Goal: Task Accomplishment & Management: Manage account settings

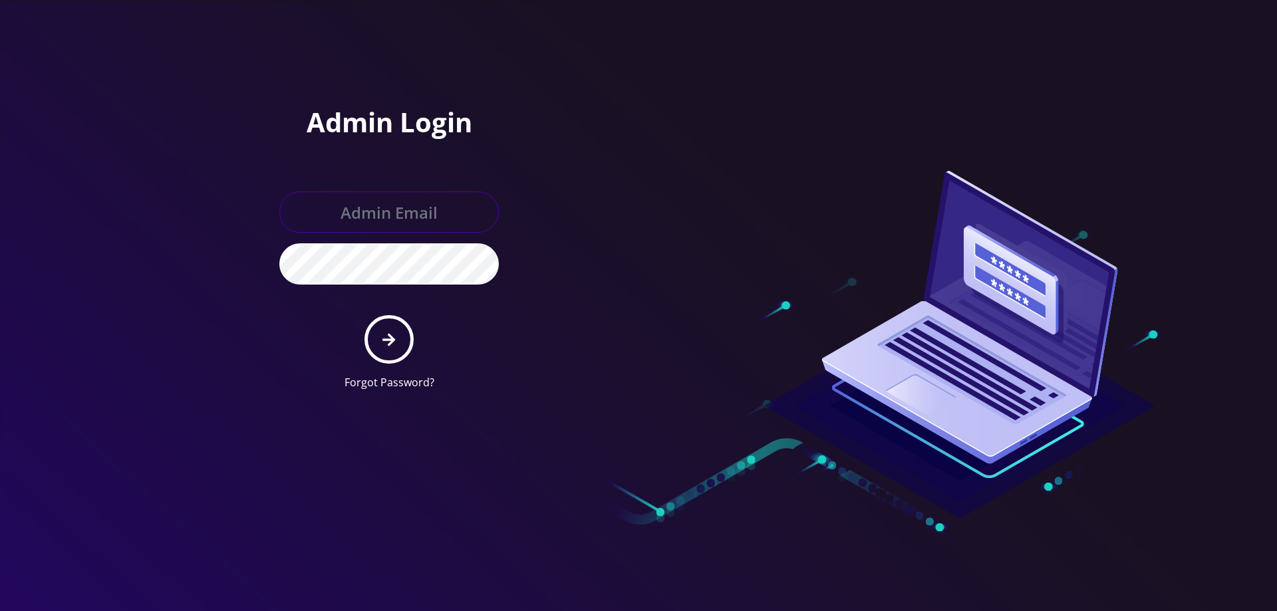
drag, startPoint x: 0, startPoint y: 0, endPoint x: 450, endPoint y: 221, distance: 501.7
click at [450, 213] on input "text" at bounding box center [388, 212] width 219 height 41
type input "[EMAIL_ADDRESS][DOMAIN_NAME]"
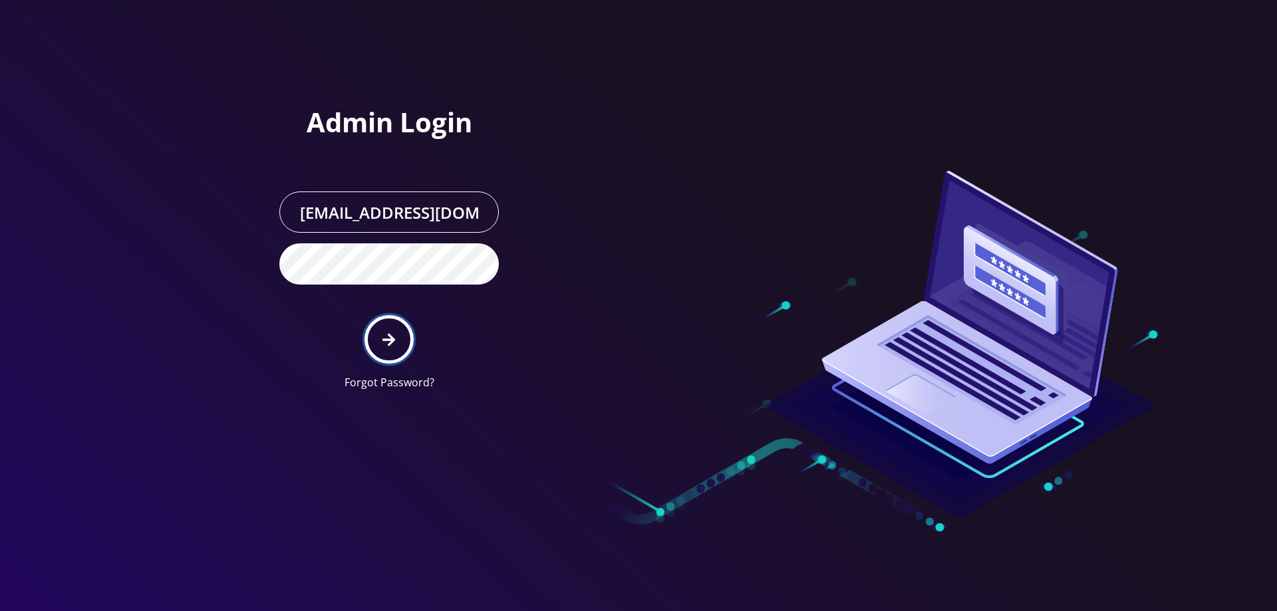
click at [377, 344] on button "submit" at bounding box center [388, 339] width 49 height 49
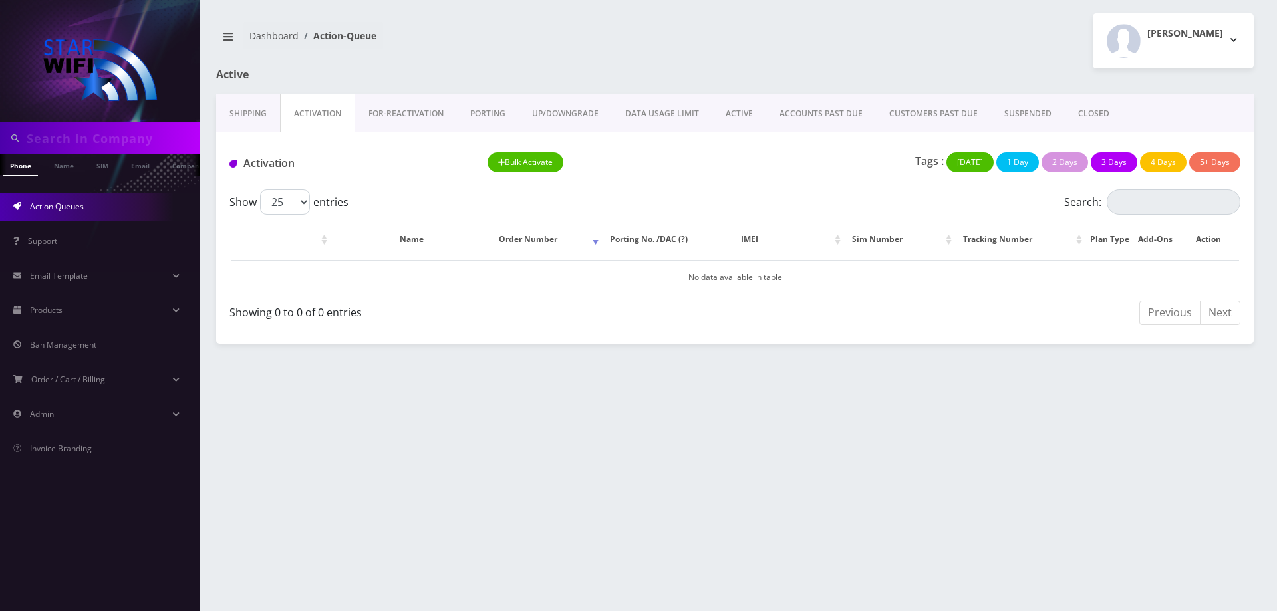
click at [851, 113] on link "ACCOUNTS PAST DUE" at bounding box center [821, 113] width 110 height 39
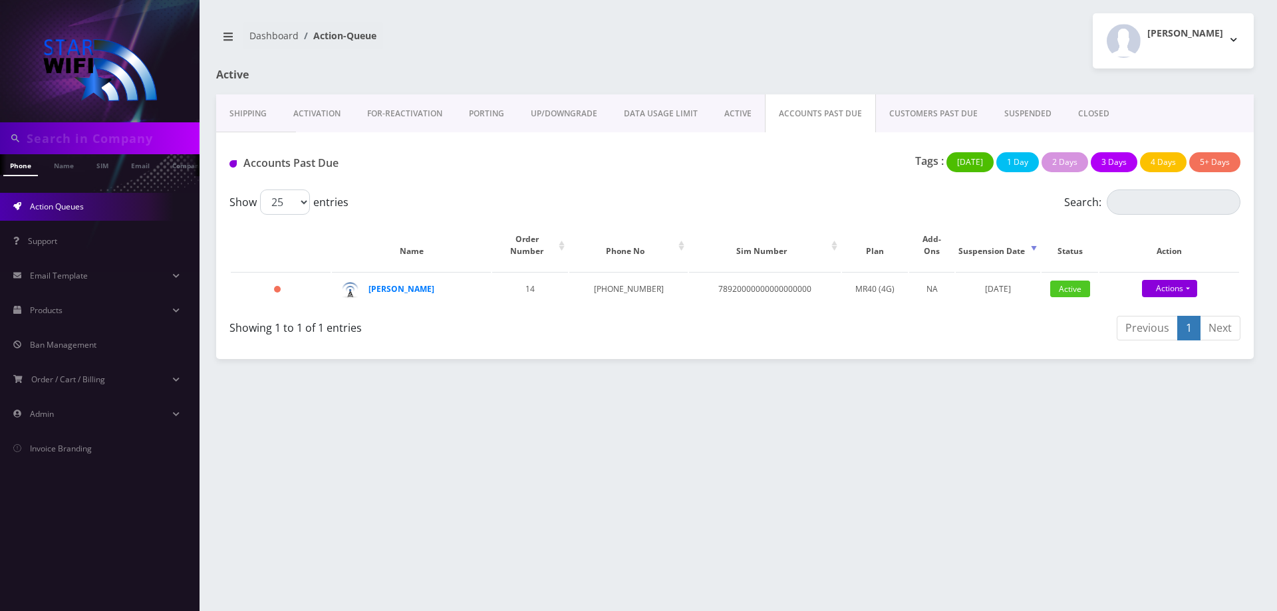
click at [912, 113] on link "CUSTOMERS PAST DUE" at bounding box center [933, 113] width 115 height 39
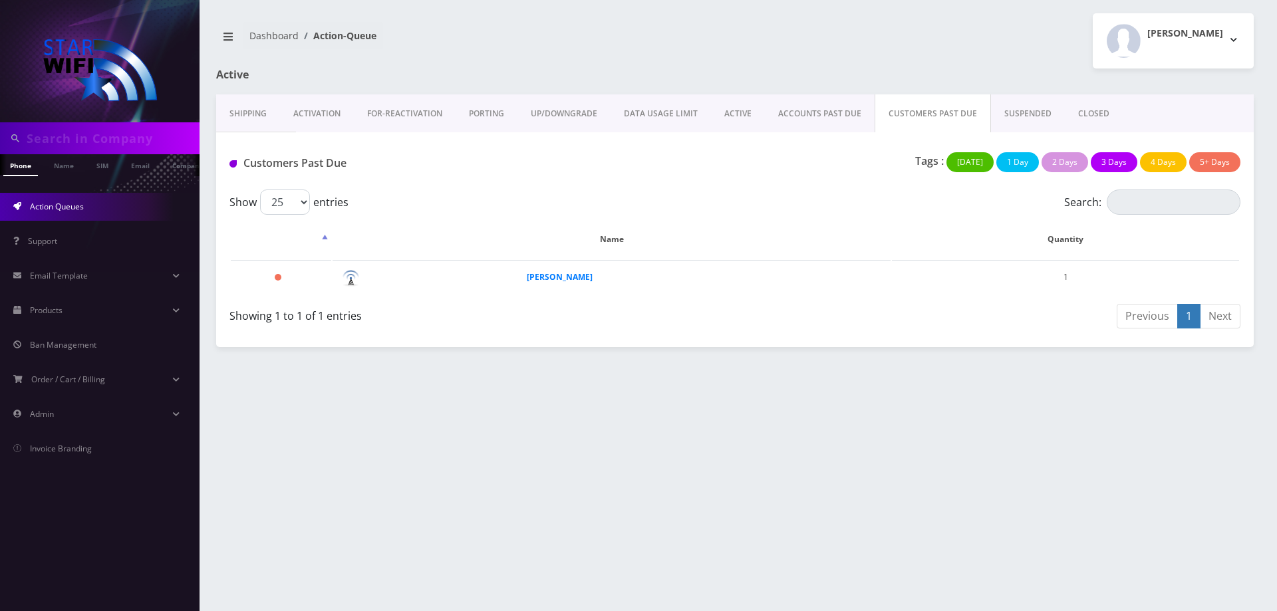
click at [1031, 112] on link "SUSPENDED" at bounding box center [1028, 113] width 74 height 39
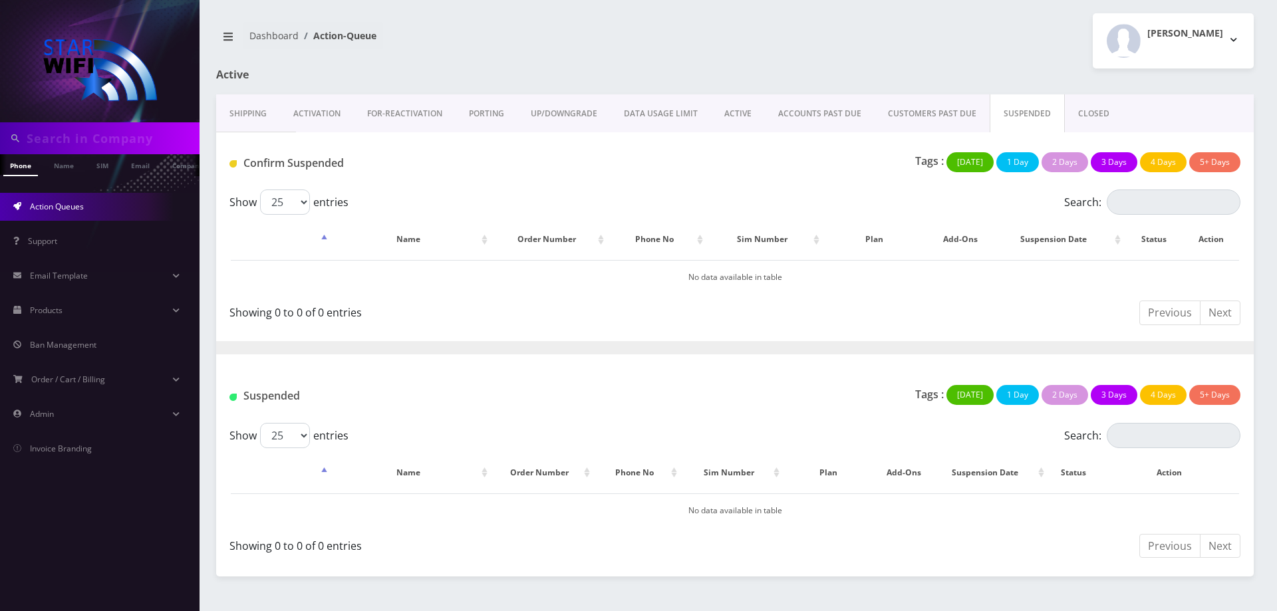
click at [719, 110] on link "ACTIVE" at bounding box center [738, 113] width 54 height 39
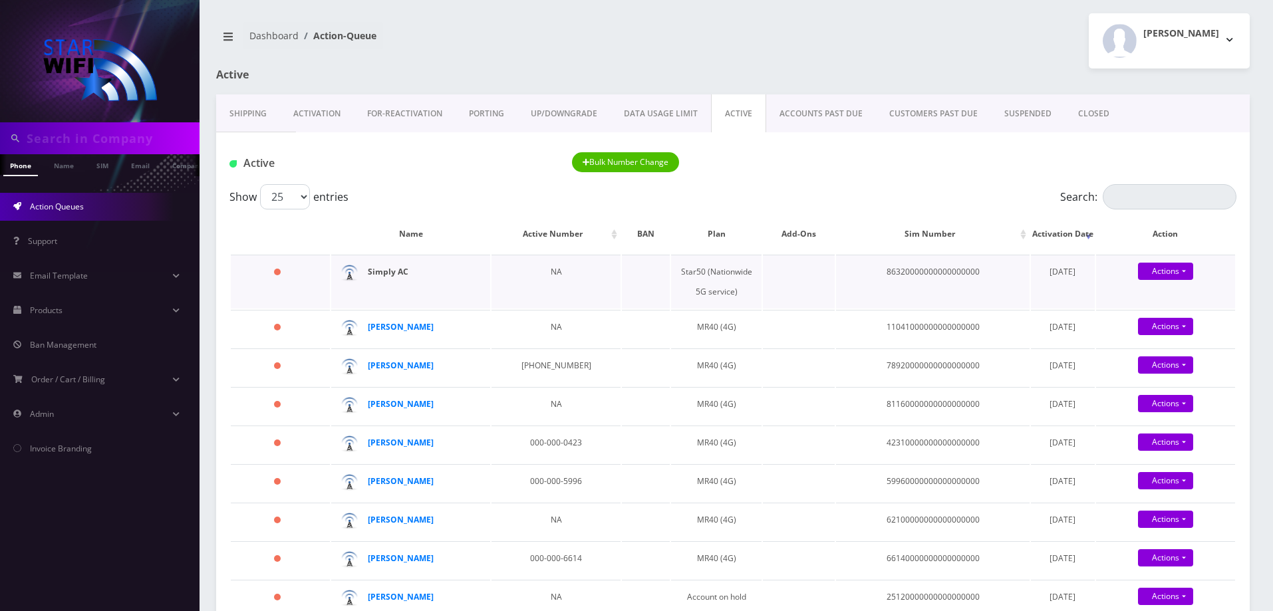
click at [385, 275] on strong "Simply AC" at bounding box center [388, 271] width 41 height 11
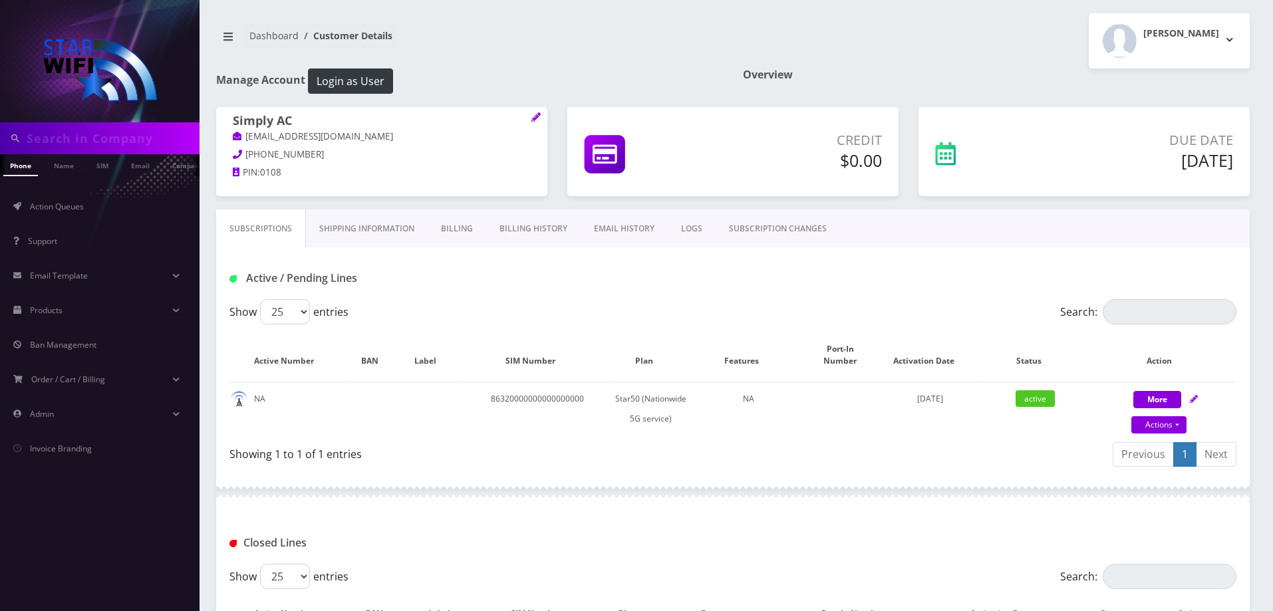
click at [474, 231] on link "Billing" at bounding box center [457, 228] width 59 height 39
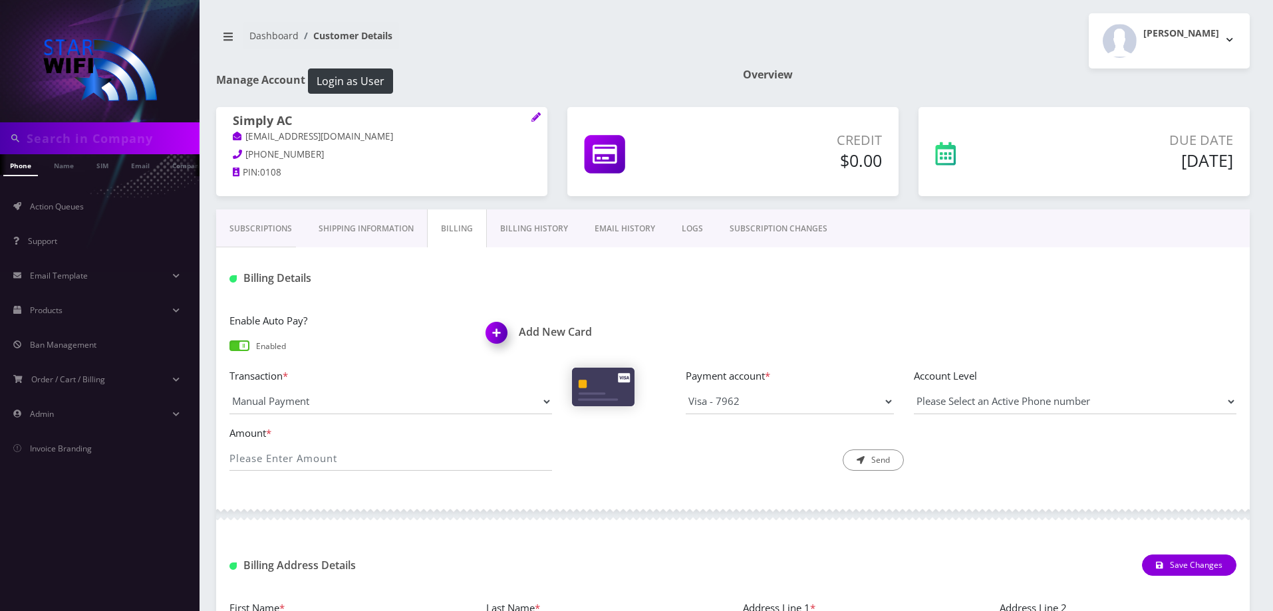
click at [328, 233] on link "Shipping Information" at bounding box center [366, 228] width 122 height 39
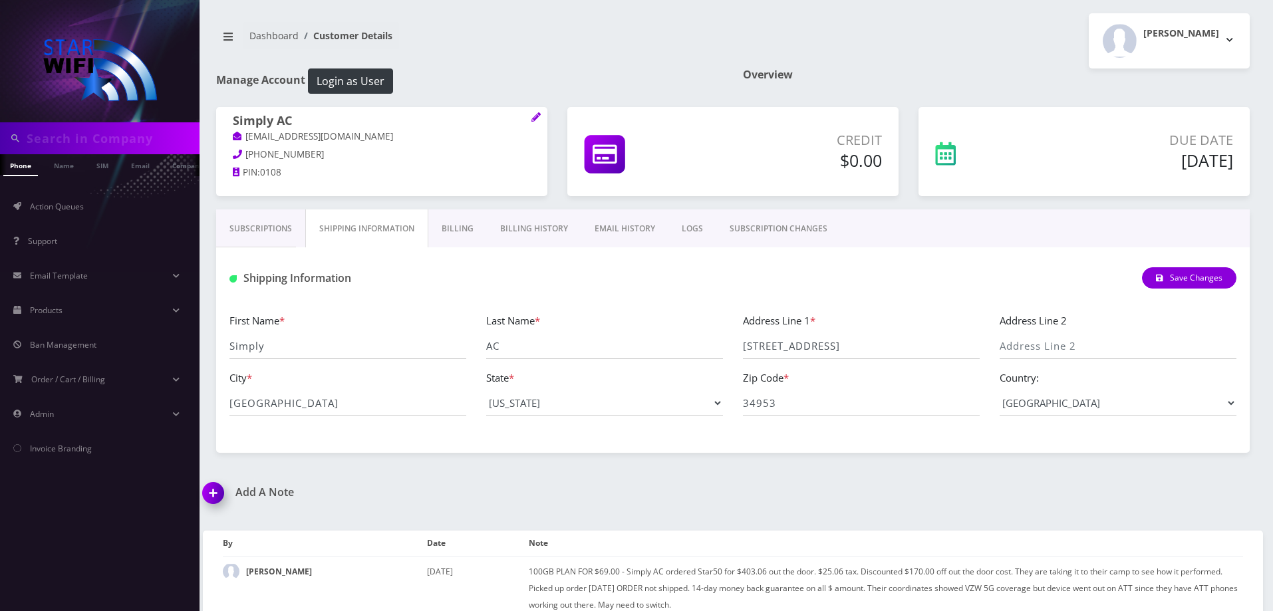
click at [274, 232] on link "Subscriptions" at bounding box center [260, 228] width 89 height 39
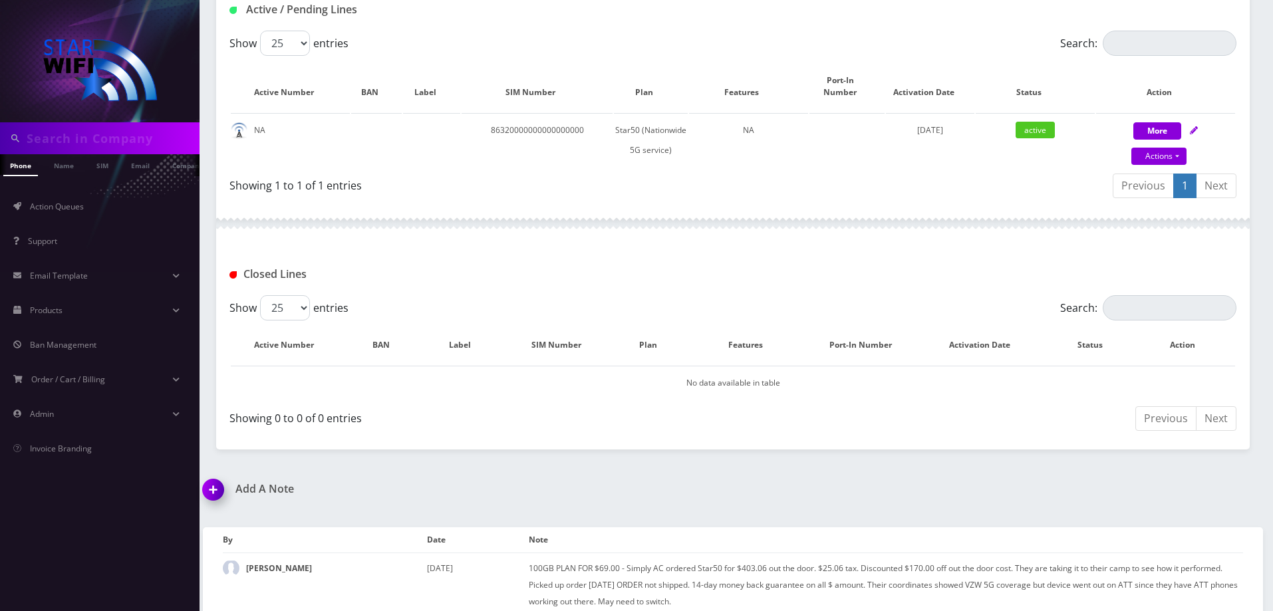
scroll to position [273, 0]
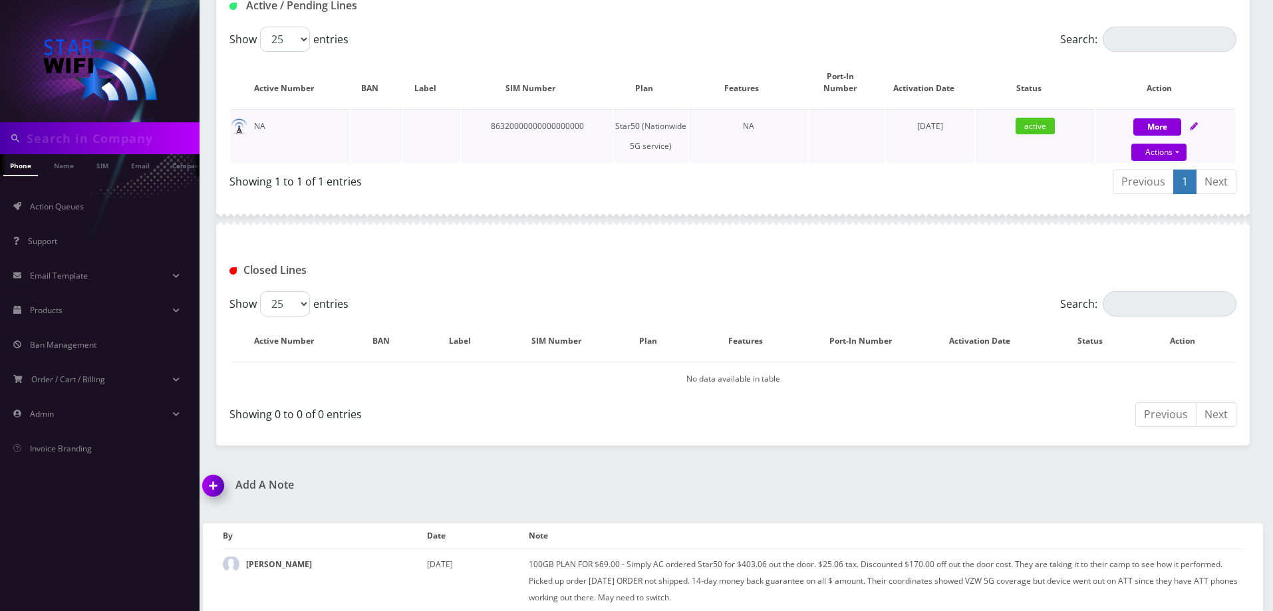
click at [1189, 116] on div "More Actions Suspend Close Confirm" at bounding box center [1165, 136] width 139 height 40
select select "290"
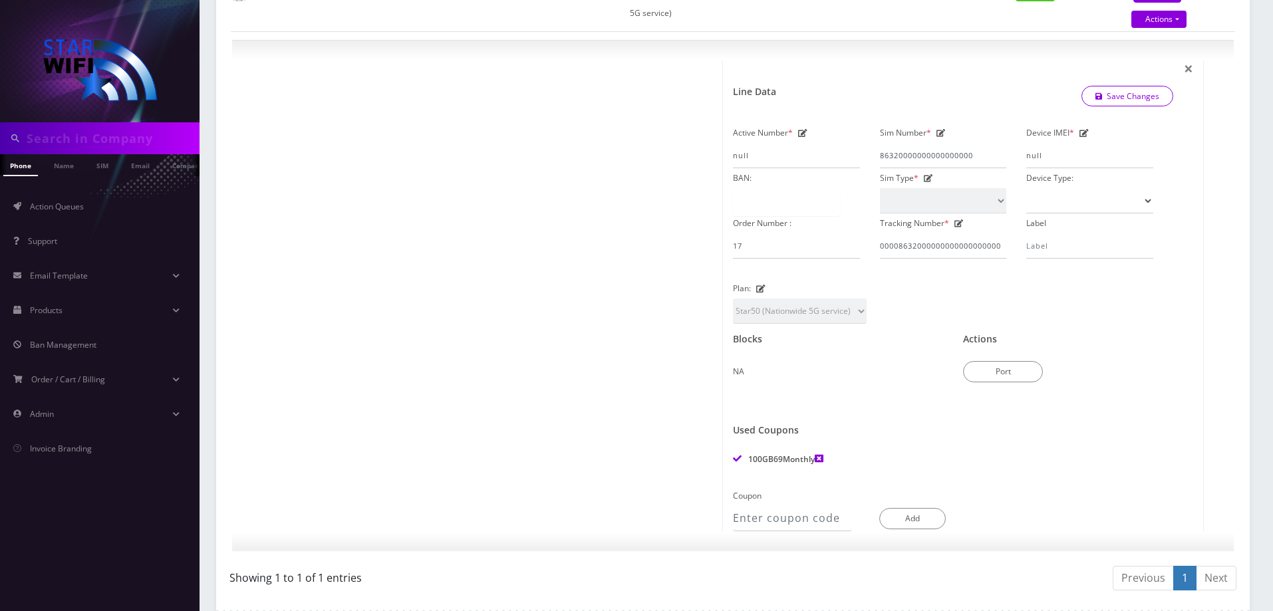
scroll to position [0, 0]
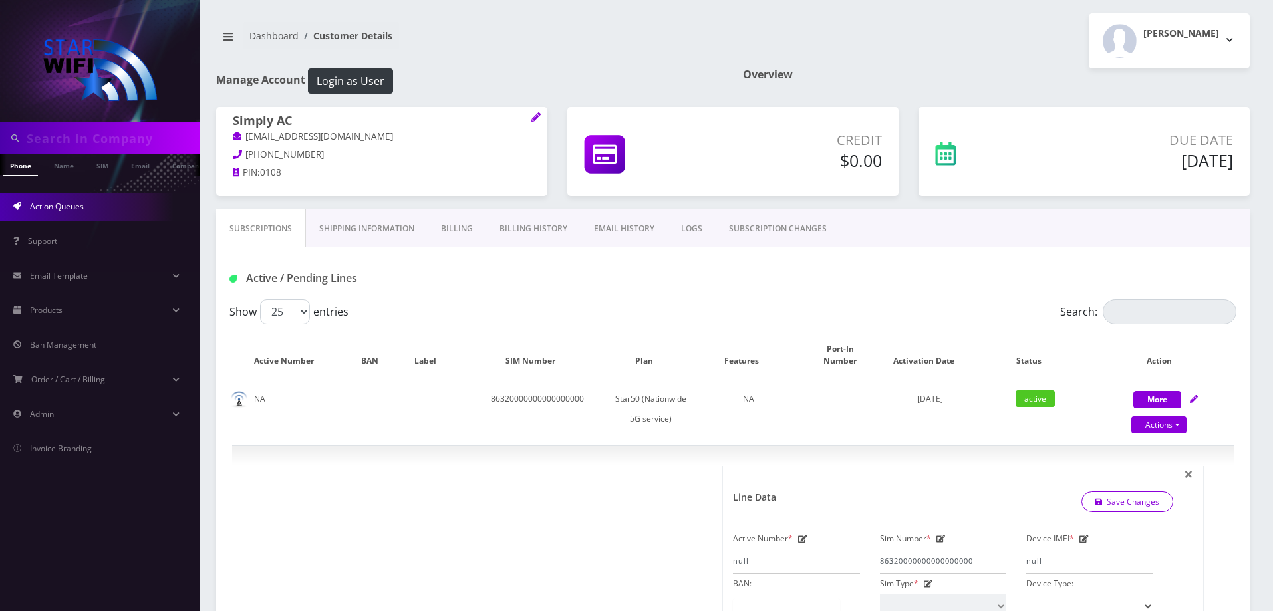
click at [90, 201] on link "Action Queues" at bounding box center [99, 207] width 199 height 28
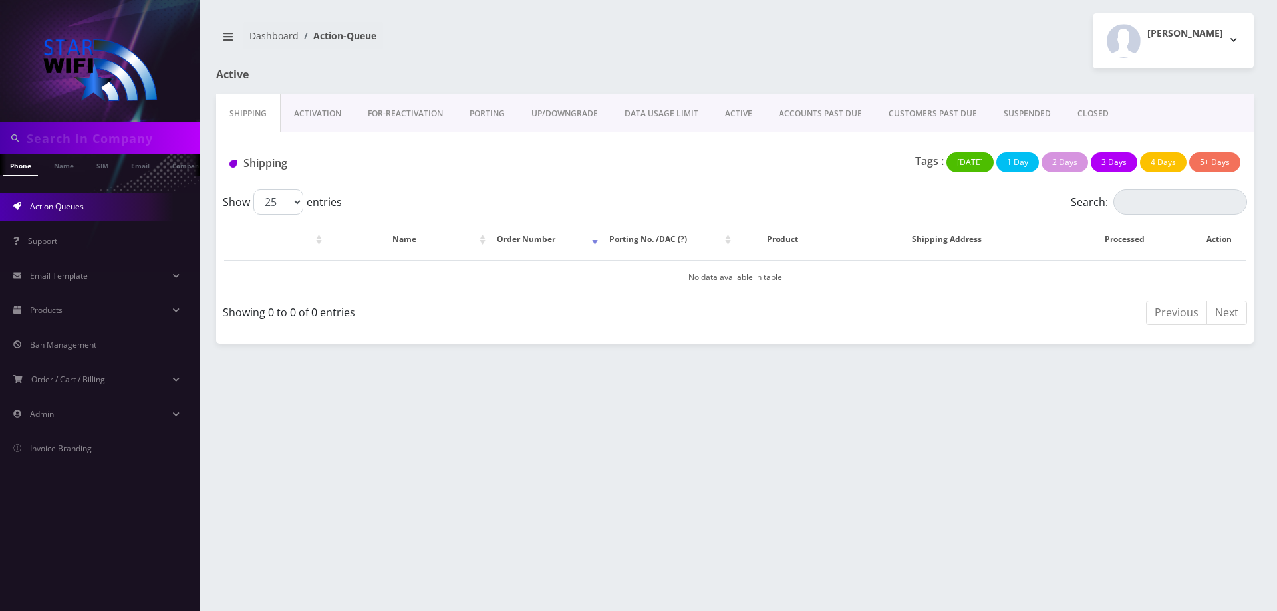
click at [735, 108] on link "ACTIVE" at bounding box center [739, 113] width 54 height 39
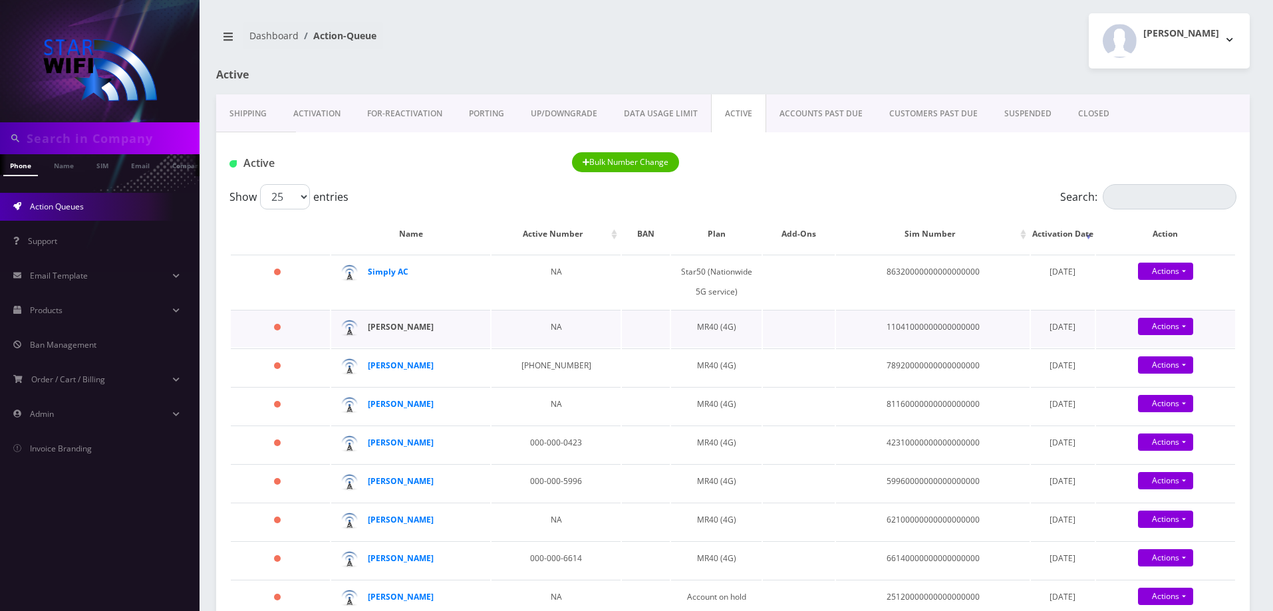
click at [392, 330] on strong "[PERSON_NAME]" at bounding box center [401, 326] width 66 height 11
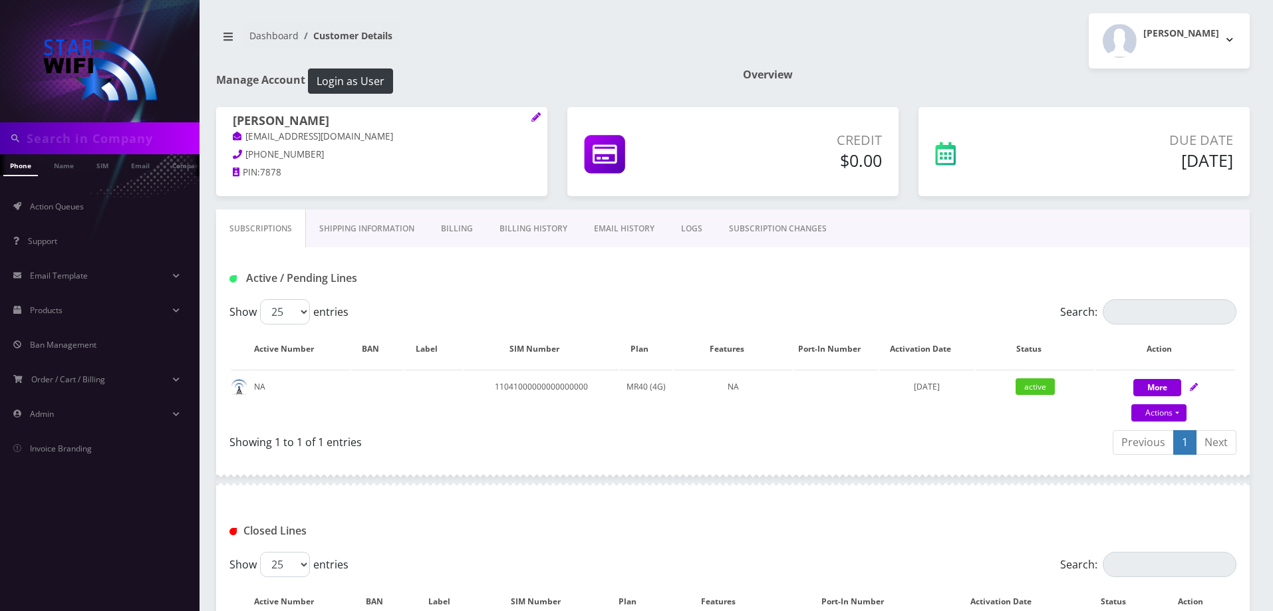
click at [455, 222] on link "Billing" at bounding box center [457, 228] width 59 height 39
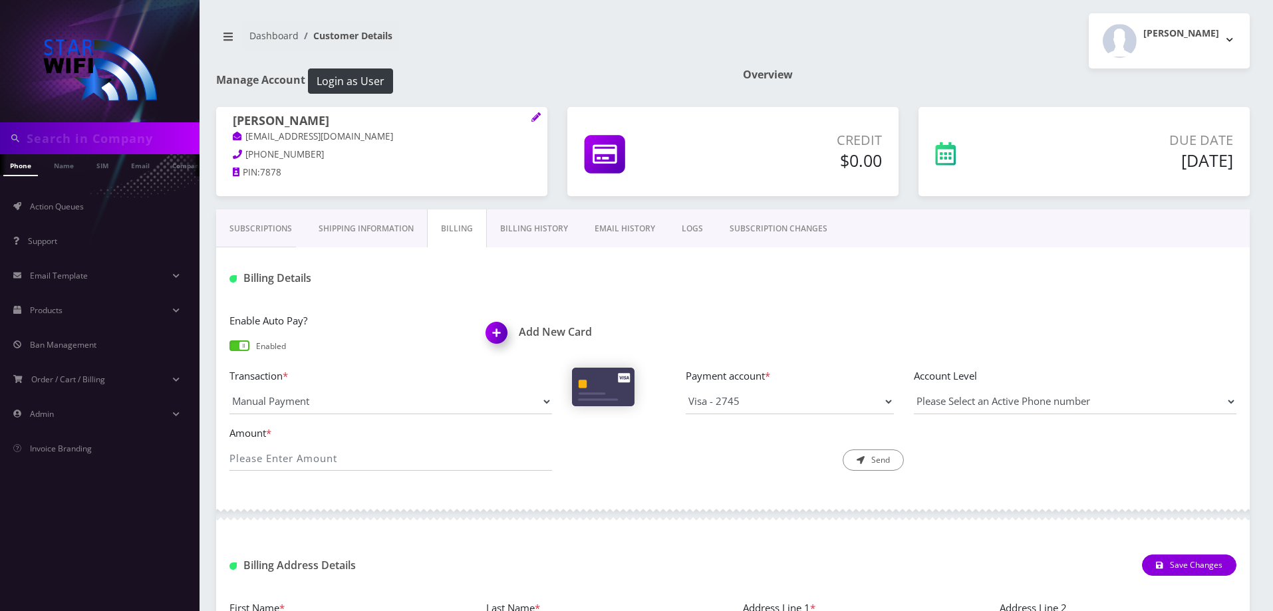
click at [505, 225] on link "Billing History" at bounding box center [534, 228] width 94 height 39
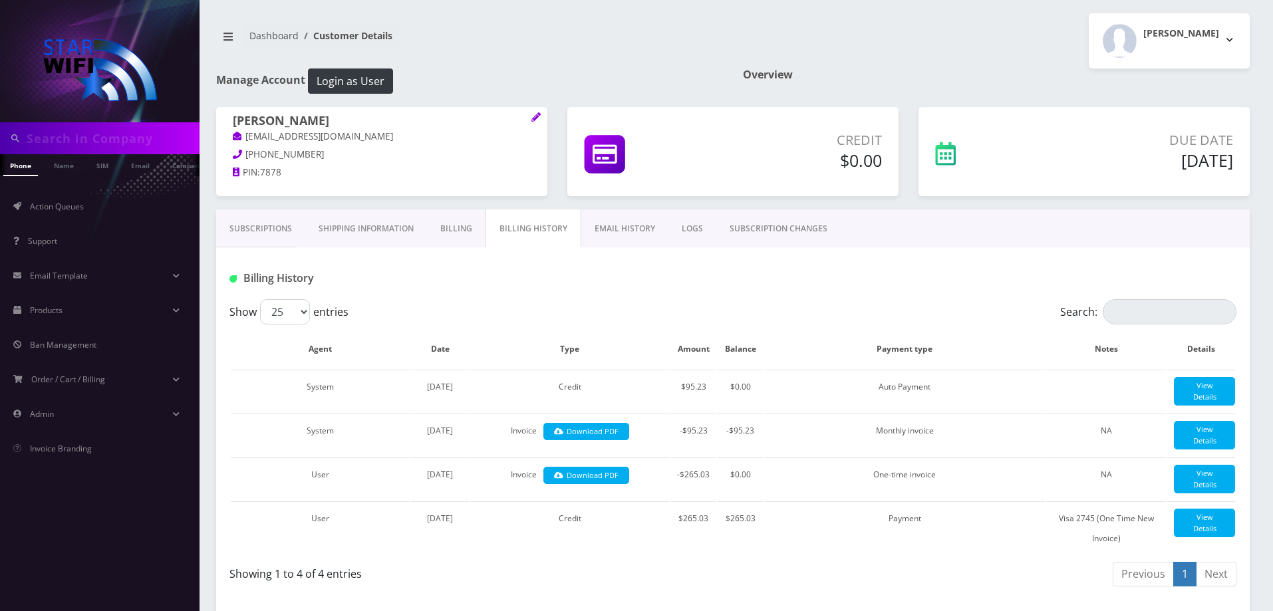
scroll to position [400, 0]
